Goal: Register for event/course

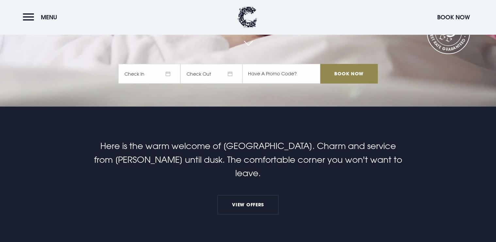
scroll to position [183, 0]
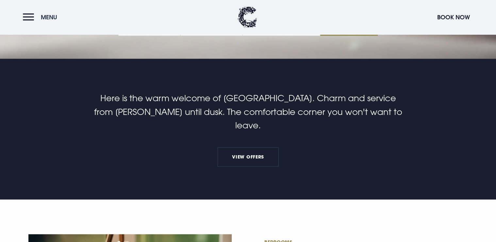
click at [29, 15] on button "Menu" at bounding box center [42, 17] width 38 height 14
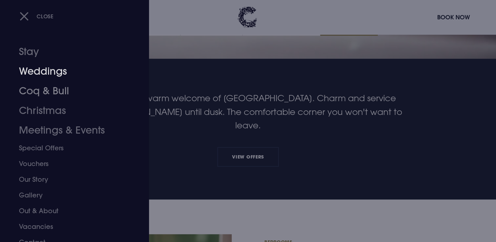
click at [53, 69] on link "Weddings" at bounding box center [70, 71] width 103 height 20
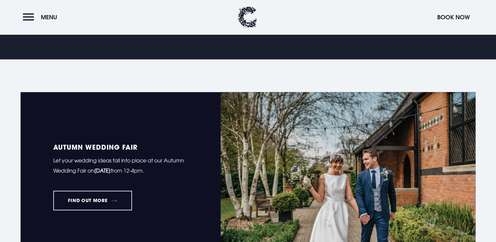
scroll to position [445, 0]
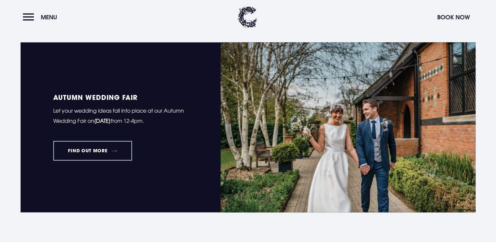
click at [102, 150] on link "FIND OUT MORE" at bounding box center [92, 151] width 79 height 20
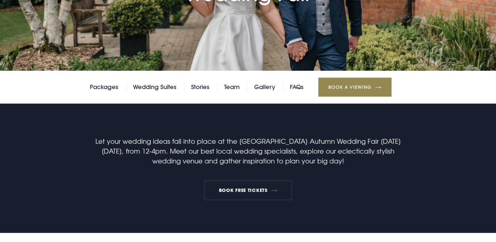
scroll to position [131, 0]
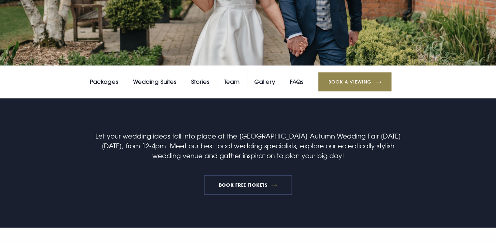
click at [243, 187] on link "BOOK FREE TICKETS" at bounding box center [248, 185] width 88 height 20
